Goal: Task Accomplishment & Management: Complete application form

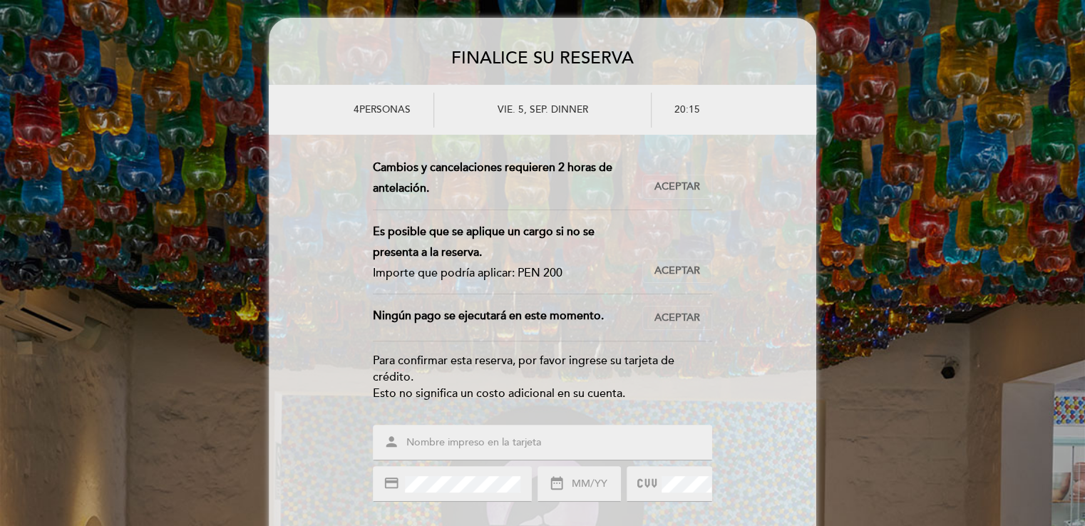
drag, startPoint x: 615, startPoint y: 322, endPoint x: 599, endPoint y: 304, distance: 24.7
click at [671, 184] on span "Aceptar" at bounding box center [677, 187] width 46 height 15
click at [671, 272] on span "Aceptar" at bounding box center [677, 271] width 46 height 15
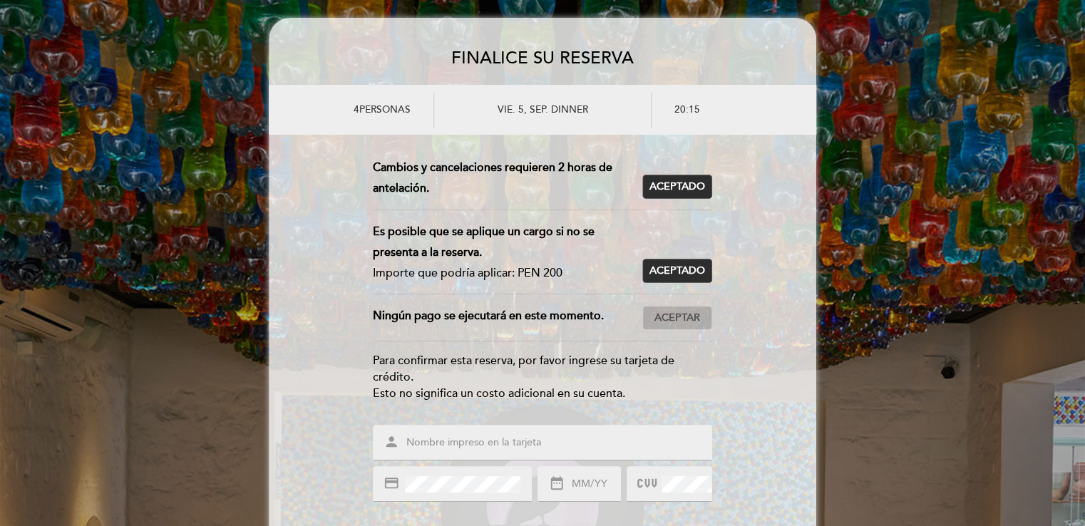
click at [681, 322] on span "Aceptar" at bounding box center [677, 318] width 46 height 15
click at [658, 484] on span at bounding box center [647, 483] width 21 height 21
click at [661, 486] on span at bounding box center [684, 483] width 53 height 17
click at [649, 485] on icon at bounding box center [646, 484] width 19 height 24
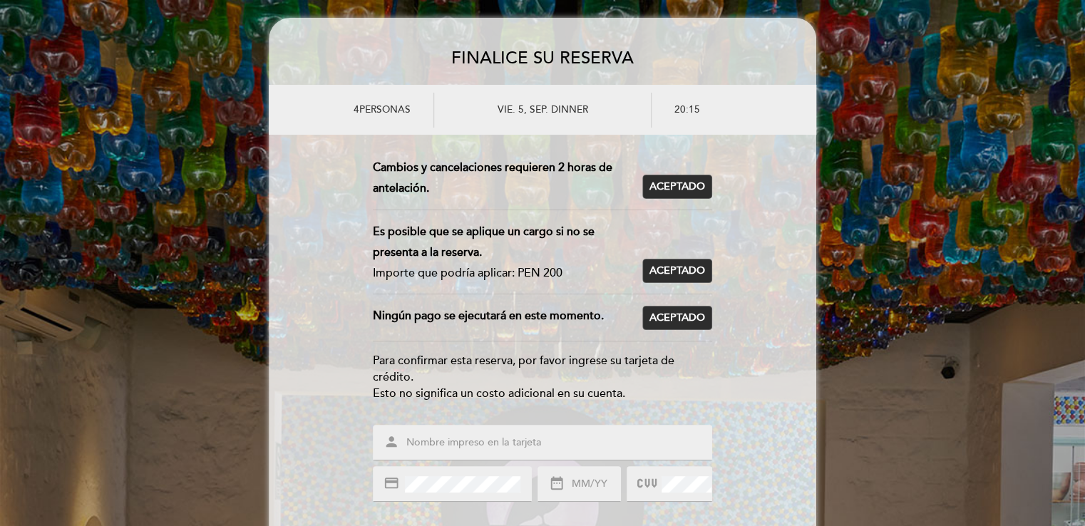
click at [404, 438] on span at bounding box center [556, 442] width 309 height 17
click at [405, 438] on span at bounding box center [556, 442] width 309 height 17
click at [410, 438] on input "text" at bounding box center [559, 443] width 309 height 16
click at [407, 439] on input "text" at bounding box center [559, 443] width 309 height 16
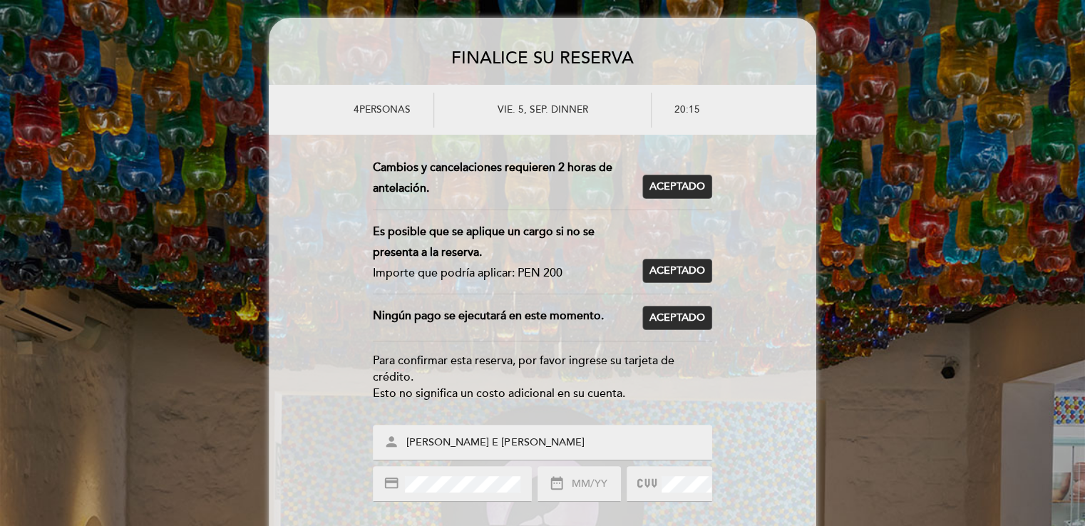
type input "[PERSON_NAME] E [PERSON_NAME]"
click at [403, 477] on span at bounding box center [461, 483] width 118 height 17
click at [562, 485] on icon "date_range" at bounding box center [557, 483] width 16 height 16
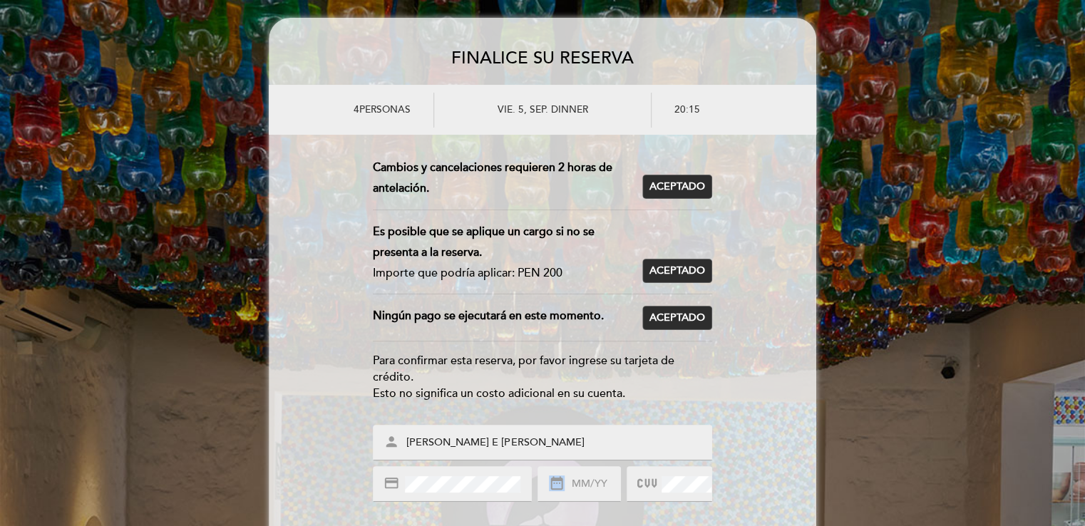
click at [560, 484] on icon "date_range" at bounding box center [557, 483] width 16 height 16
click at [572, 487] on input "text" at bounding box center [595, 484] width 50 height 16
type input "08/30"
click at [647, 475] on icon at bounding box center [646, 484] width 19 height 24
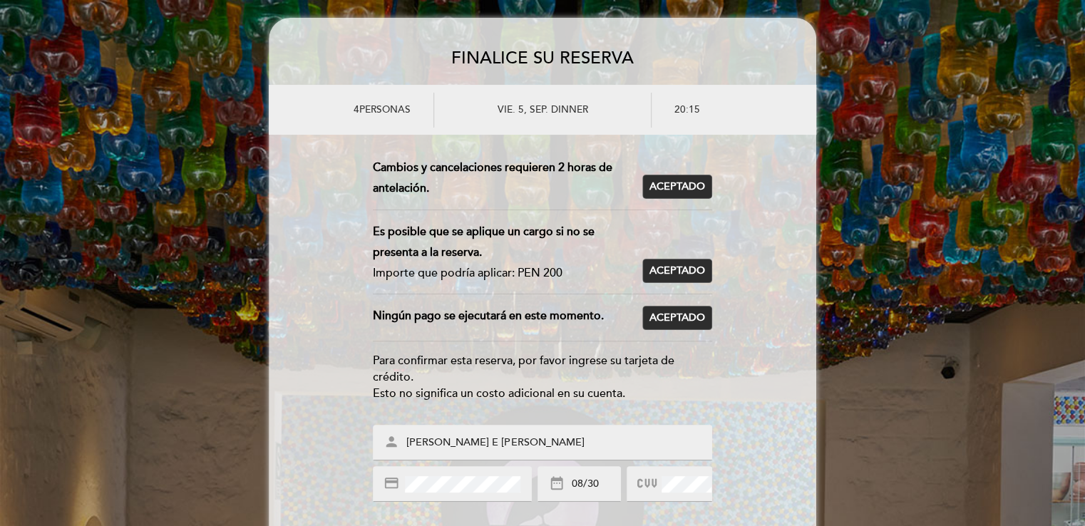
click at [646, 482] on icon at bounding box center [646, 484] width 19 height 24
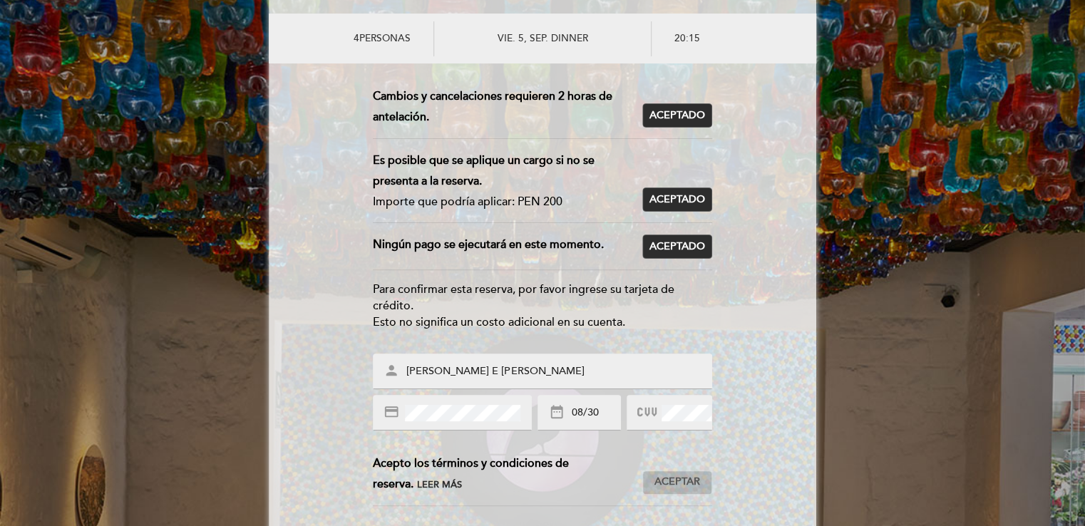
click at [691, 478] on span "Aceptar" at bounding box center [677, 482] width 46 height 15
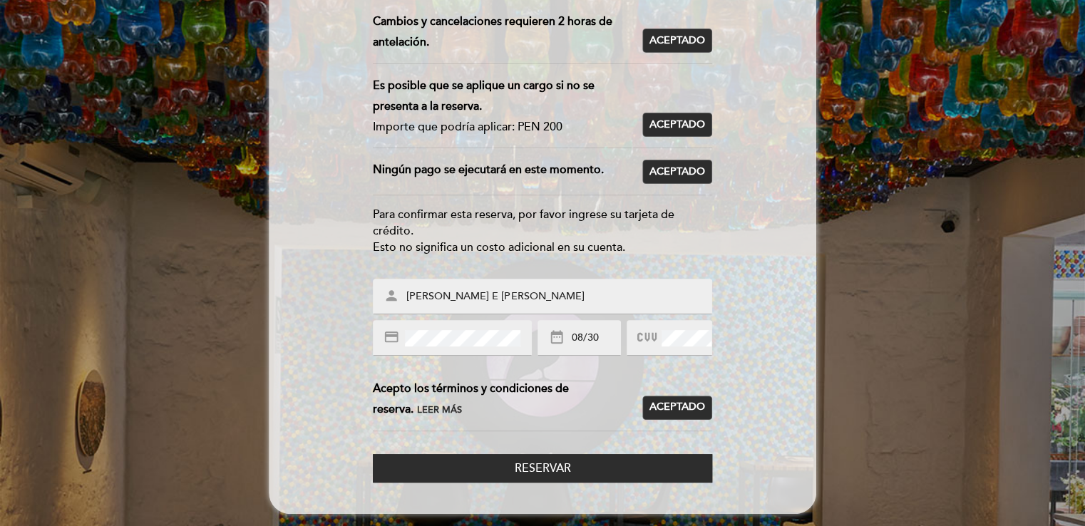
scroll to position [148, 0]
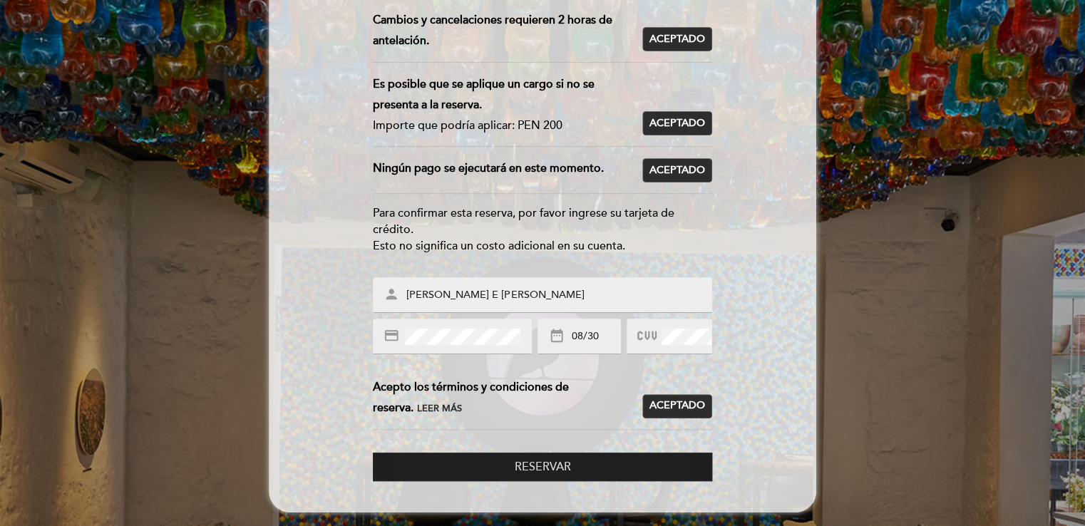
click at [552, 464] on span "Reservar" at bounding box center [543, 467] width 56 height 14
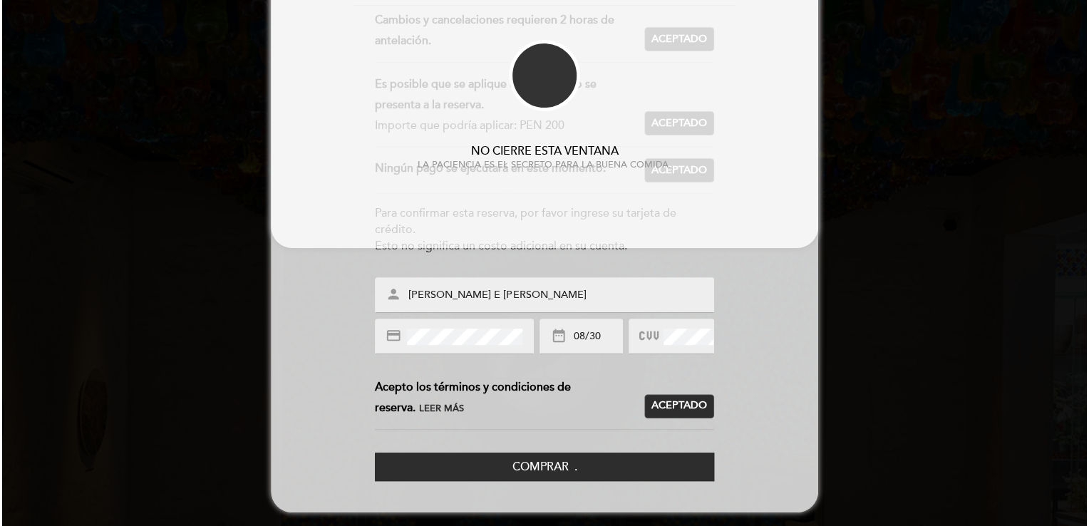
scroll to position [0, 0]
